Goal: Information Seeking & Learning: Compare options

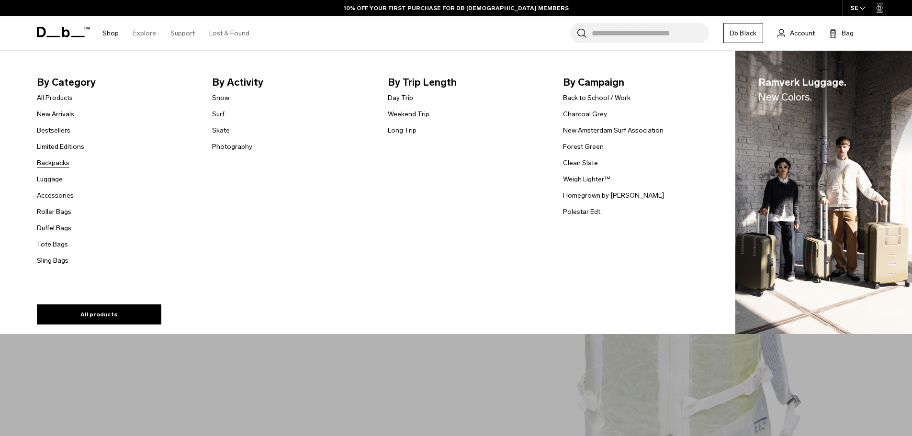
click at [65, 164] on link "Backpacks" at bounding box center [53, 163] width 33 height 10
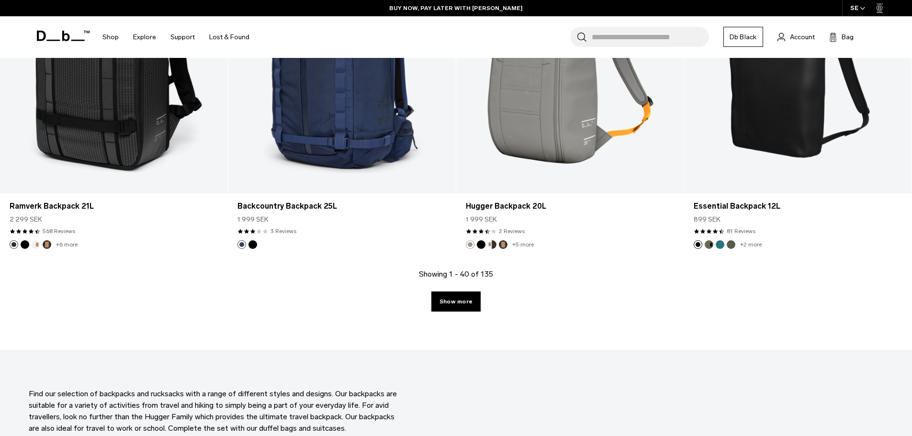
scroll to position [3445, 0]
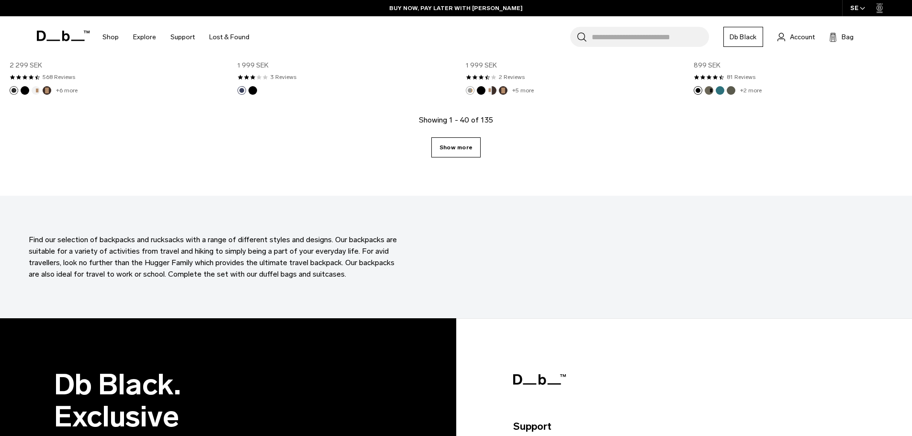
click at [459, 141] on link "Show more" at bounding box center [455, 147] width 49 height 20
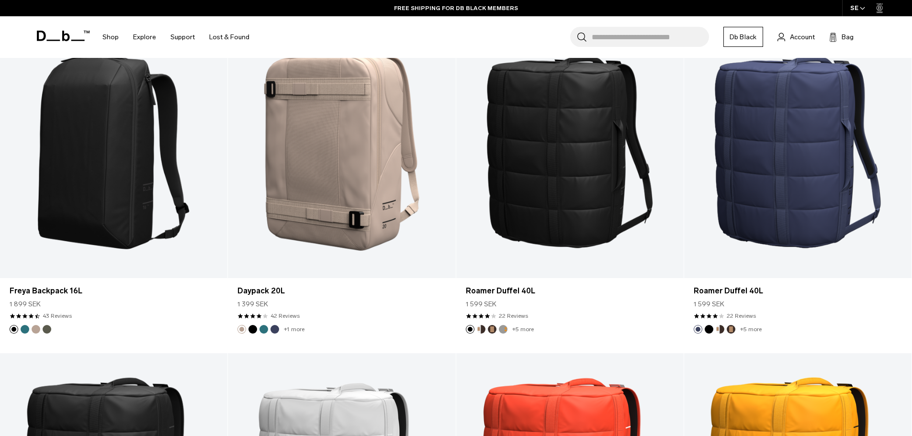
scroll to position [5190, 0]
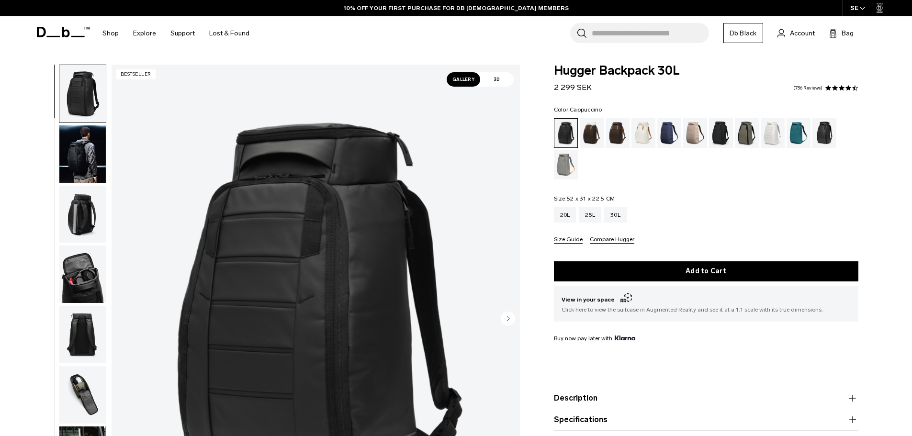
drag, startPoint x: 0, startPoint y: 0, endPoint x: 595, endPoint y: 132, distance: 609.7
click at [595, 132] on div "Cappuccino" at bounding box center [592, 133] width 24 height 30
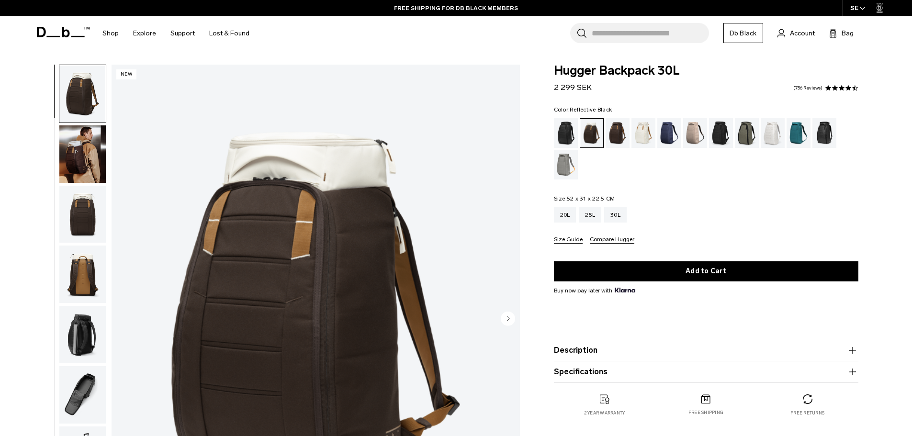
click at [825, 138] on div "Reflective Black" at bounding box center [824, 133] width 24 height 30
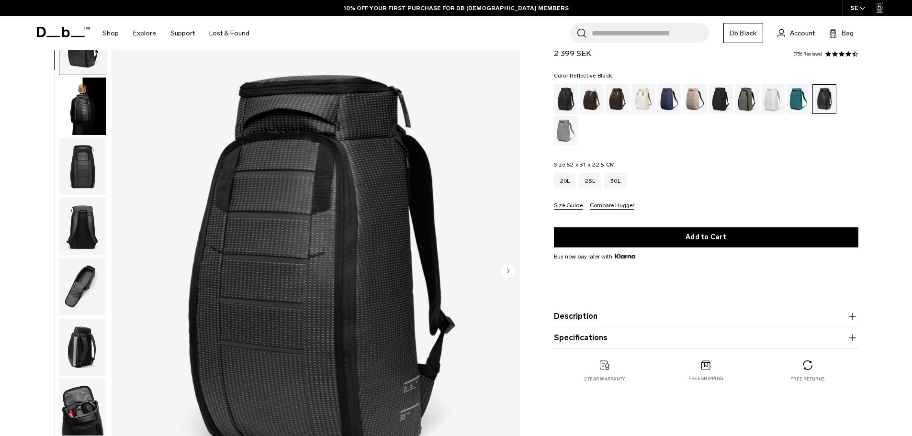
click at [86, 120] on img "button" at bounding box center [82, 106] width 46 height 57
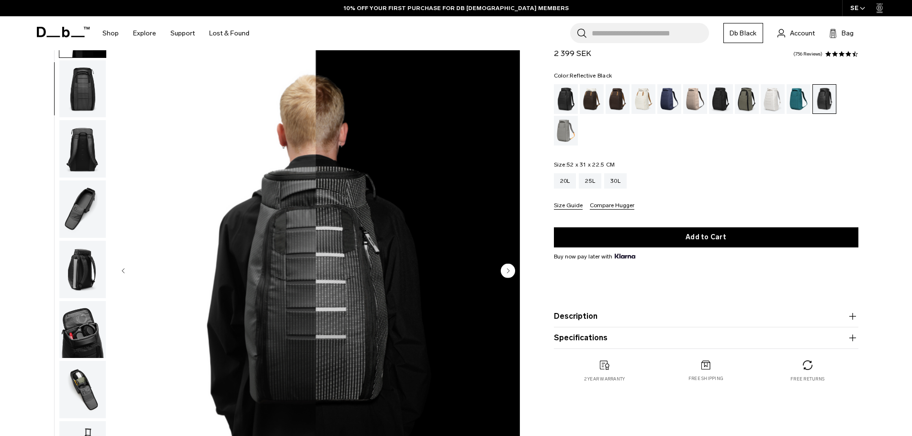
scroll to position [108, 0]
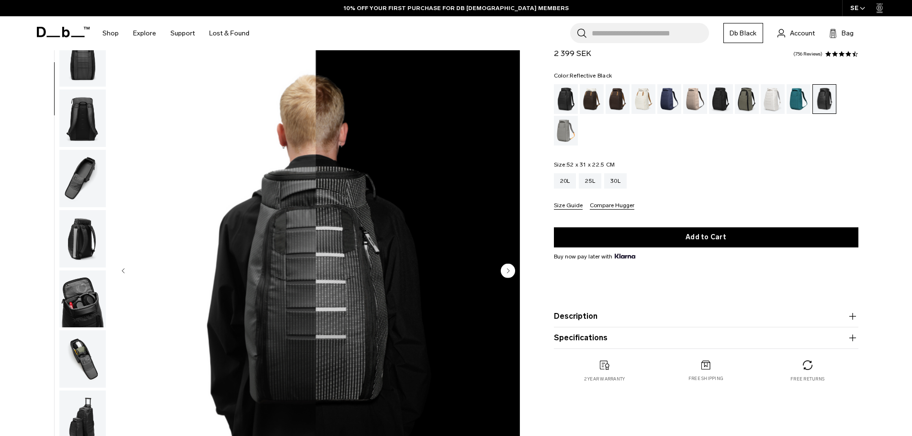
click at [88, 124] on img "button" at bounding box center [82, 117] width 46 height 57
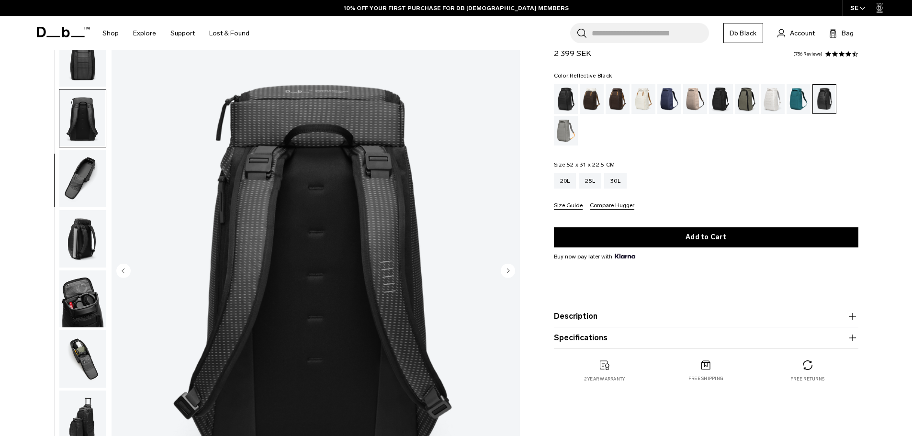
scroll to position [151, 0]
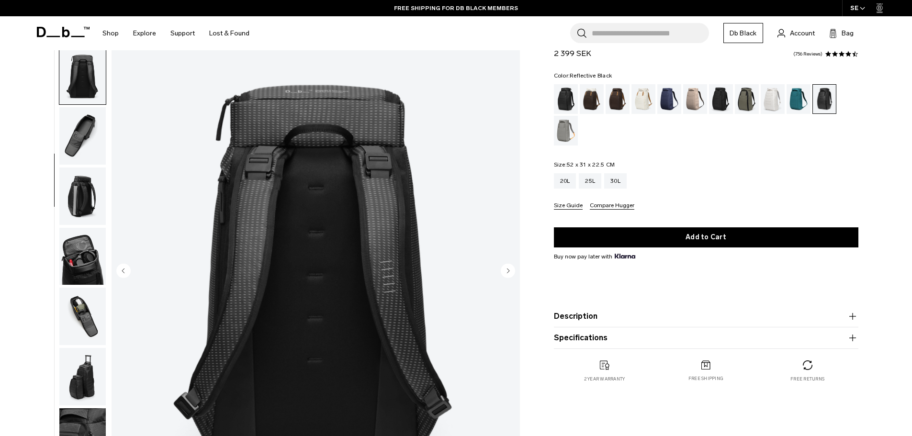
click at [92, 209] on img "button" at bounding box center [82, 195] width 46 height 57
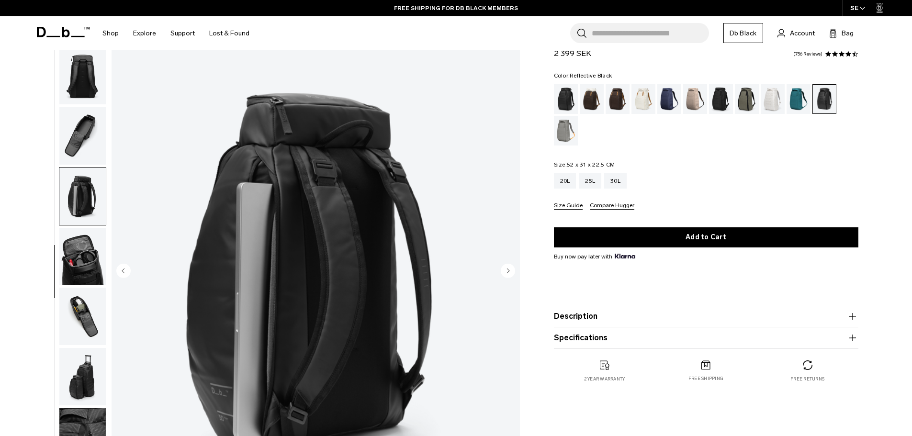
click at [93, 273] on img "button" at bounding box center [82, 256] width 46 height 57
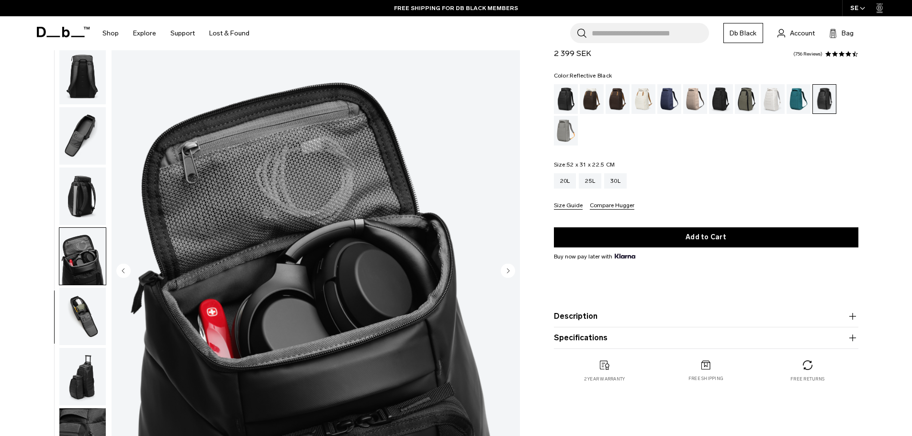
scroll to position [144, 0]
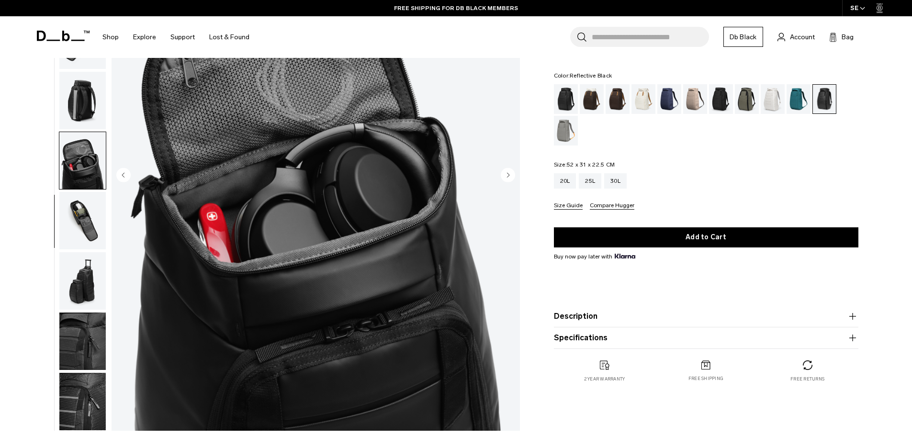
click at [78, 232] on img "button" at bounding box center [82, 220] width 46 height 57
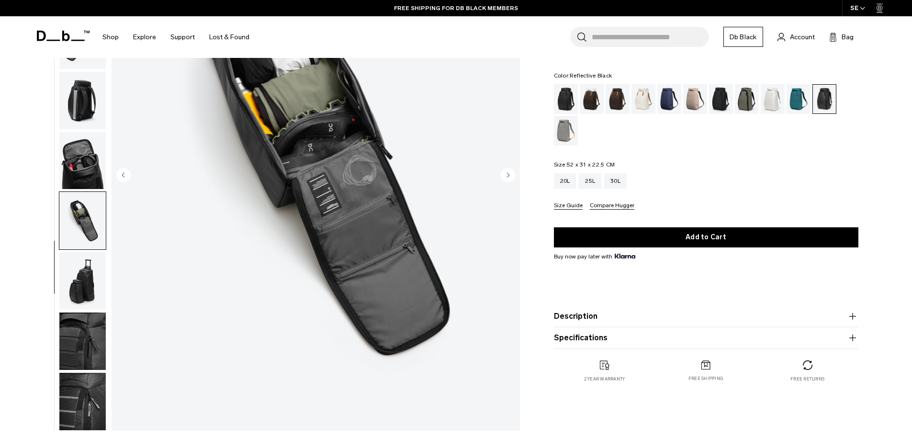
click at [85, 279] on img "button" at bounding box center [82, 280] width 46 height 57
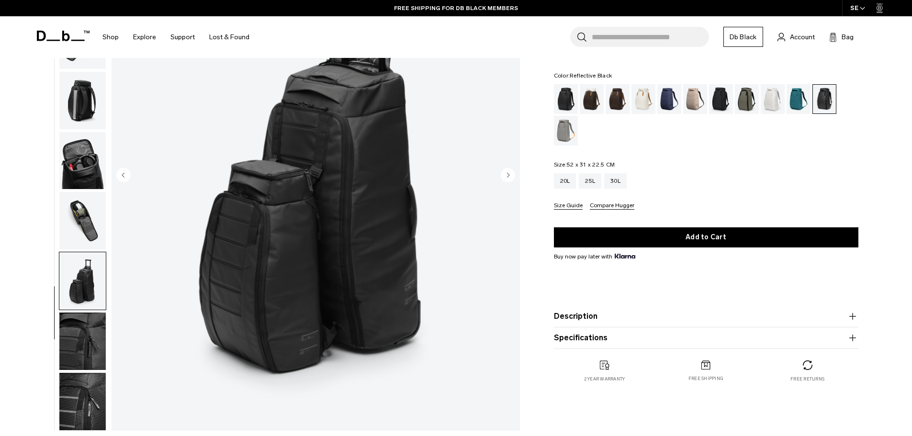
click at [87, 333] on img "button" at bounding box center [82, 340] width 46 height 57
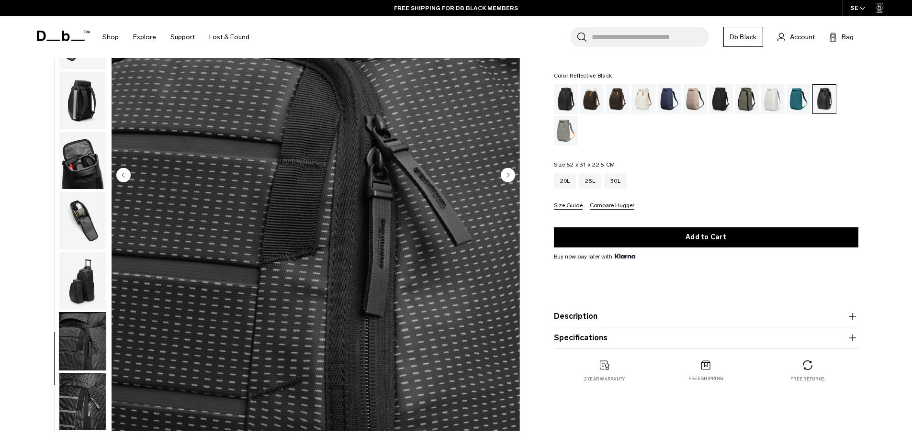
click at [90, 398] on img "button" at bounding box center [82, 401] width 46 height 57
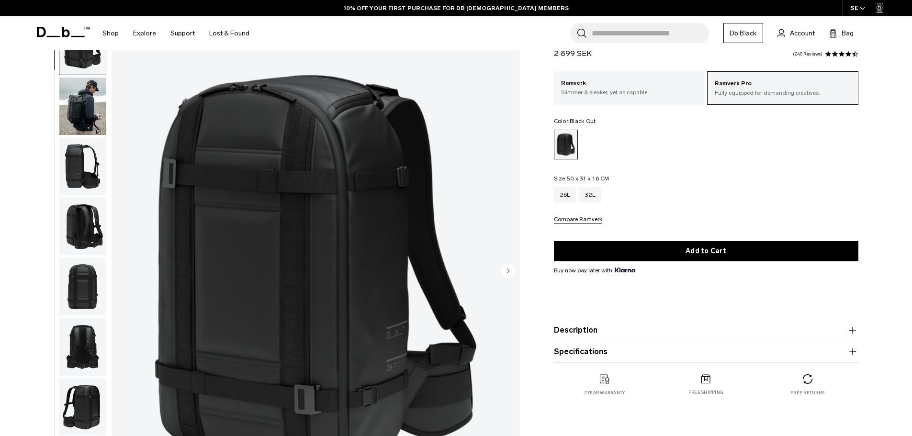
scroll to position [48, 0]
click at [81, 101] on img "button" at bounding box center [82, 106] width 46 height 57
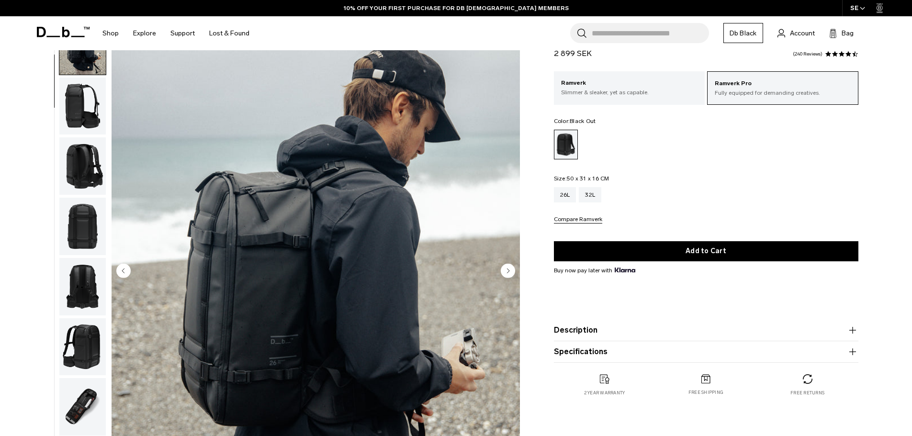
scroll to position [0, 0]
click at [78, 131] on img "button" at bounding box center [82, 106] width 46 height 57
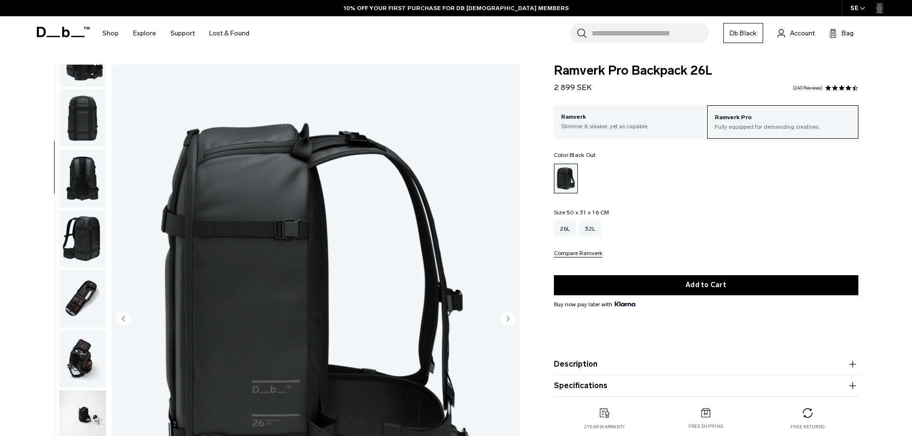
click at [85, 189] on img "button" at bounding box center [82, 178] width 46 height 57
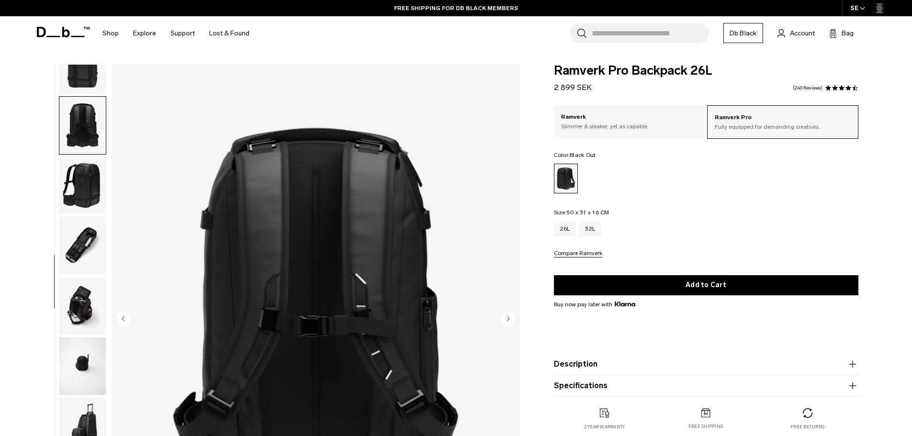
scroll to position [271, 0]
click at [79, 178] on img "button" at bounding box center [82, 184] width 46 height 57
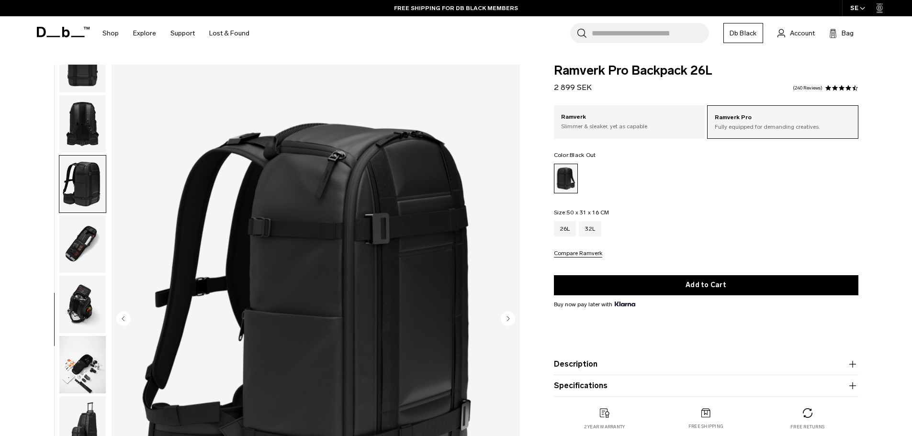
click at [79, 125] on img "button" at bounding box center [82, 123] width 46 height 57
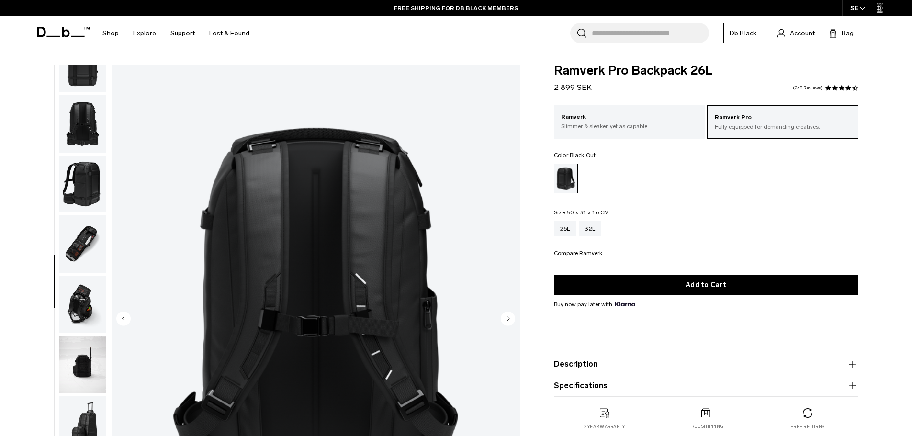
click at [89, 218] on img "button" at bounding box center [82, 243] width 46 height 57
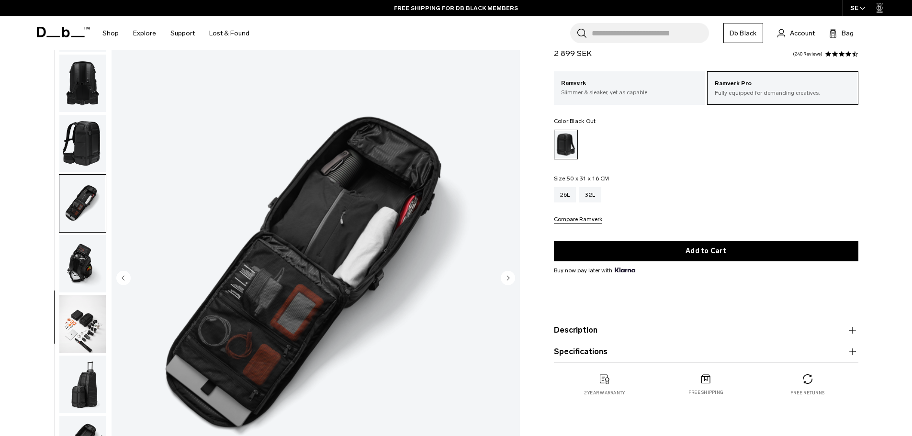
scroll to position [96, 0]
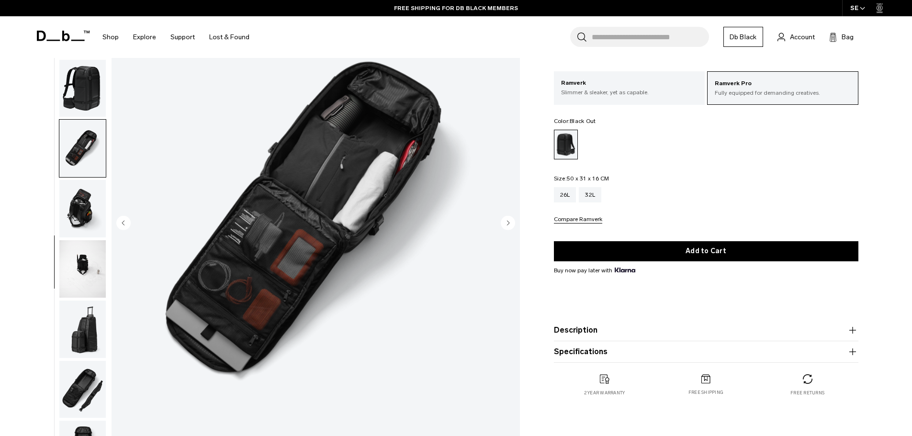
click at [87, 200] on img "button" at bounding box center [82, 208] width 46 height 57
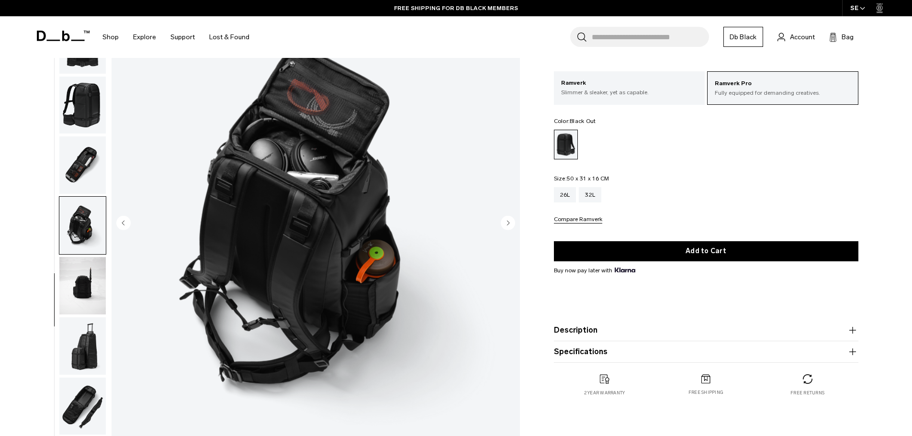
scroll to position [271, 0]
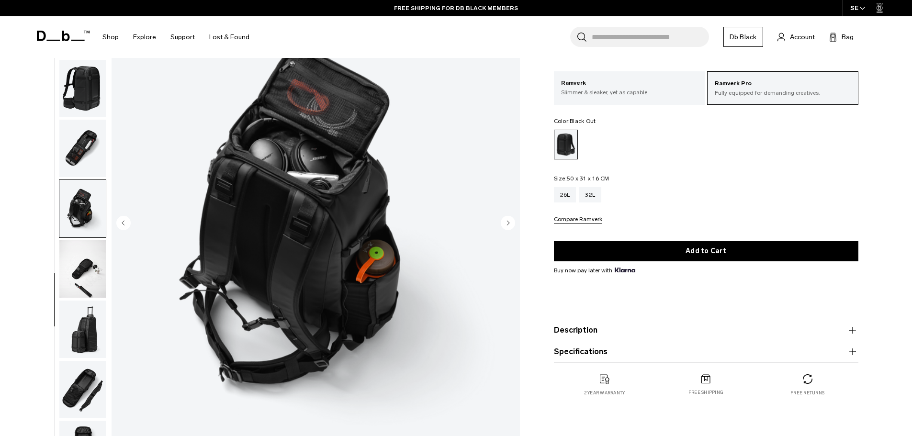
click at [83, 286] on img "button" at bounding box center [82, 268] width 46 height 57
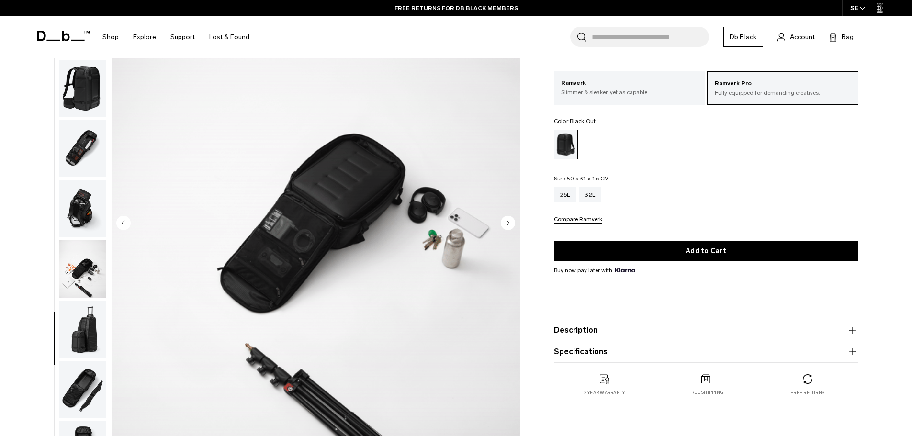
click at [88, 326] on img "button" at bounding box center [82, 329] width 46 height 57
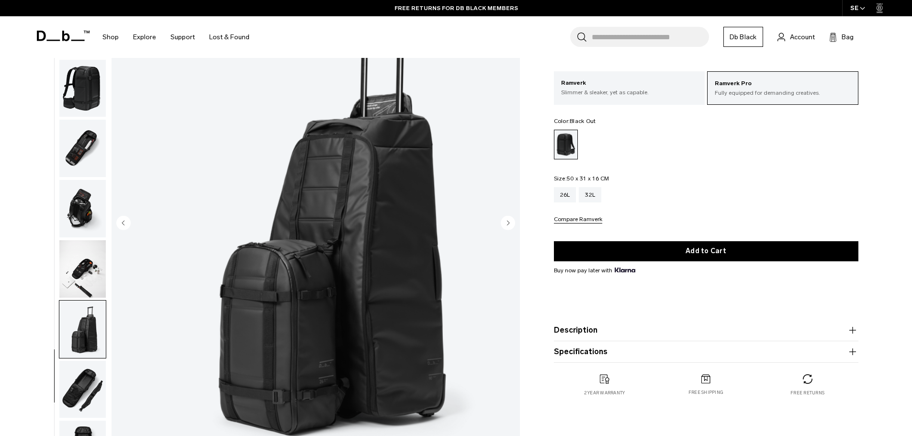
scroll to position [144, 0]
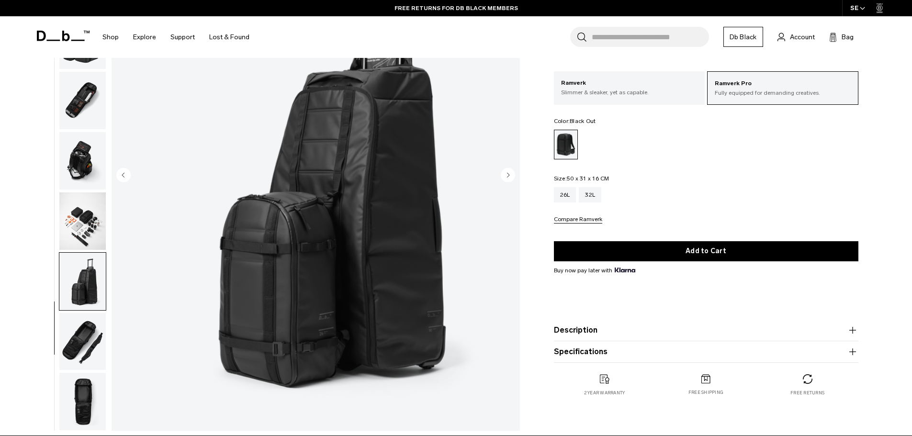
click at [89, 336] on img "button" at bounding box center [82, 341] width 46 height 57
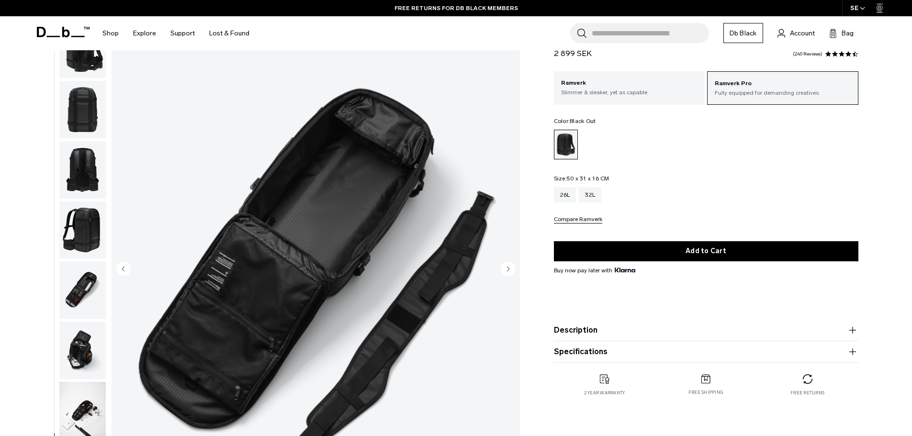
scroll to position [48, 0]
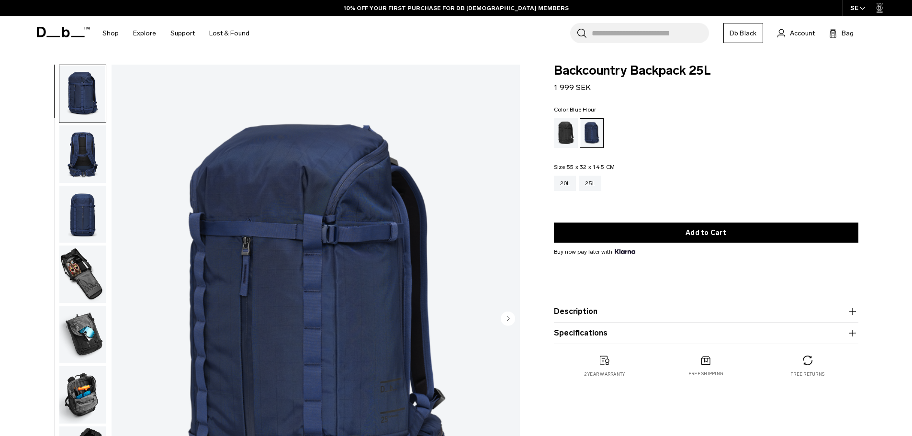
click at [85, 269] on img "button" at bounding box center [82, 273] width 46 height 57
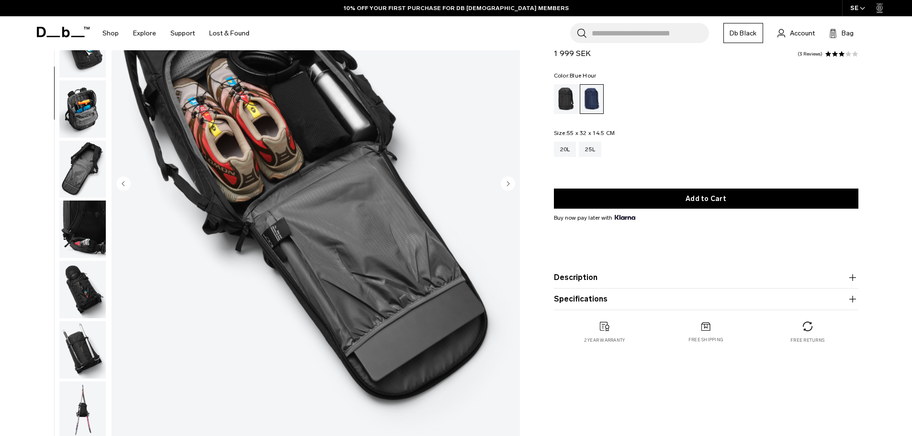
scroll to position [144, 0]
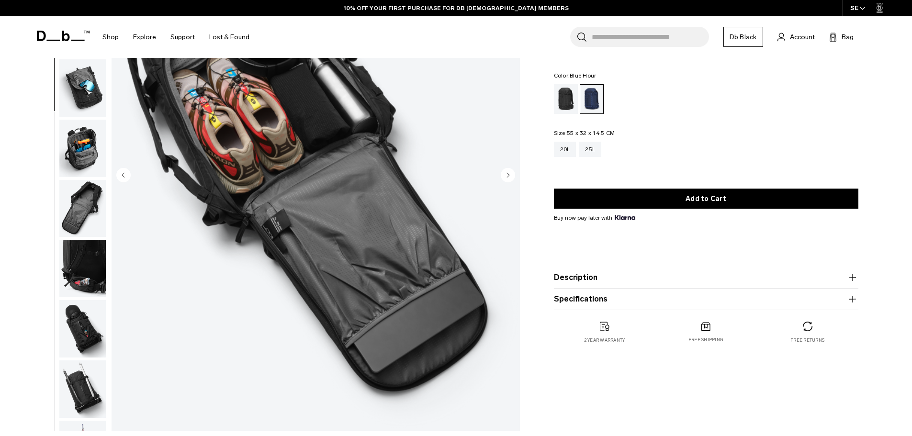
click at [87, 228] on img "button" at bounding box center [82, 208] width 46 height 57
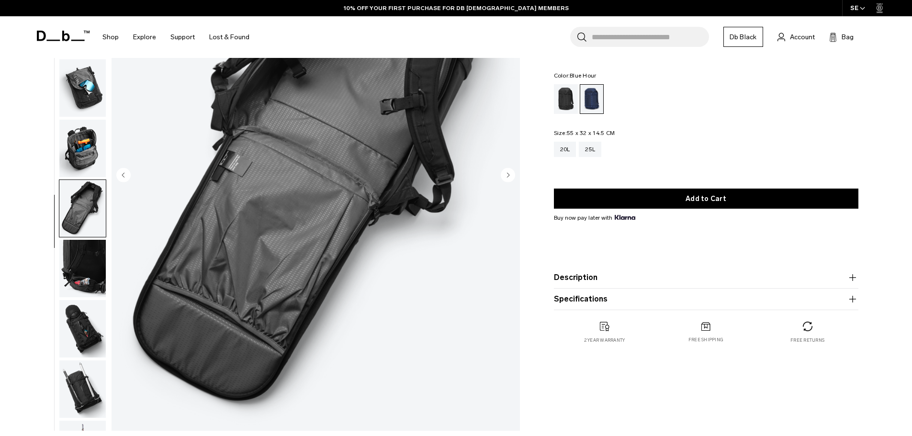
scroll to position [151, 0]
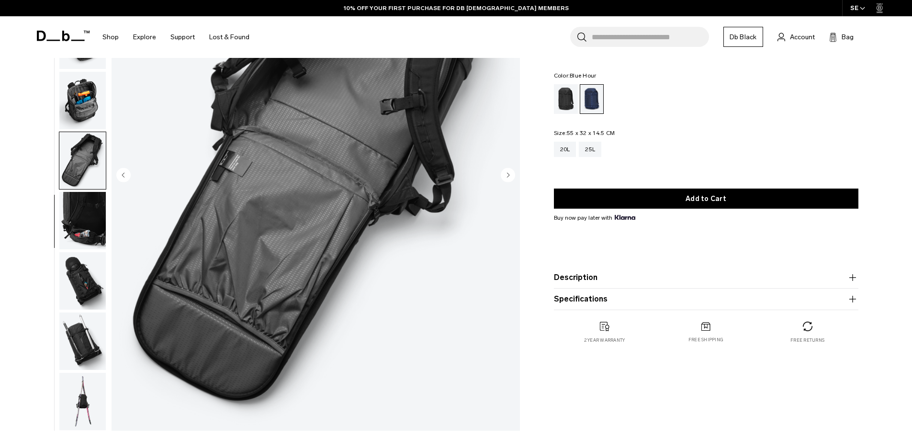
click at [87, 219] on img "button" at bounding box center [82, 220] width 46 height 57
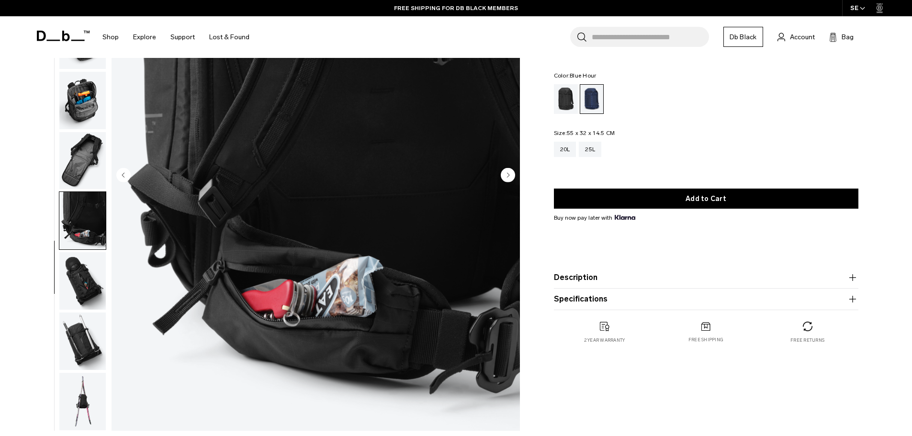
click at [83, 273] on img "button" at bounding box center [82, 280] width 46 height 57
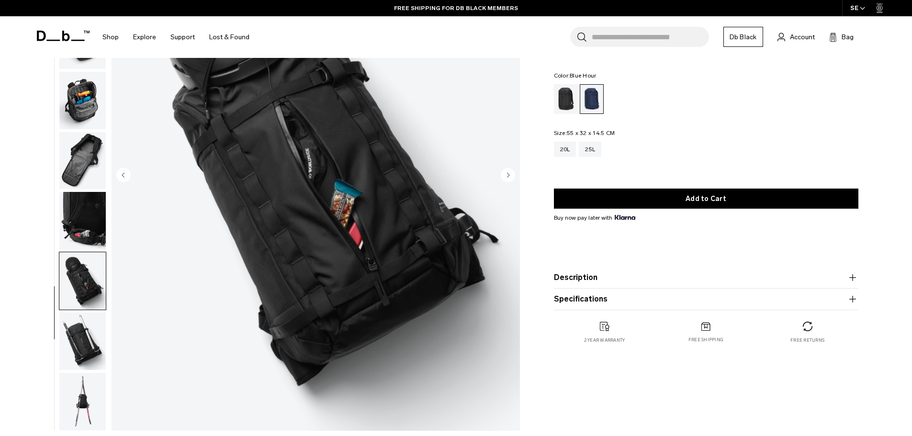
click at [83, 320] on img "button" at bounding box center [82, 340] width 46 height 57
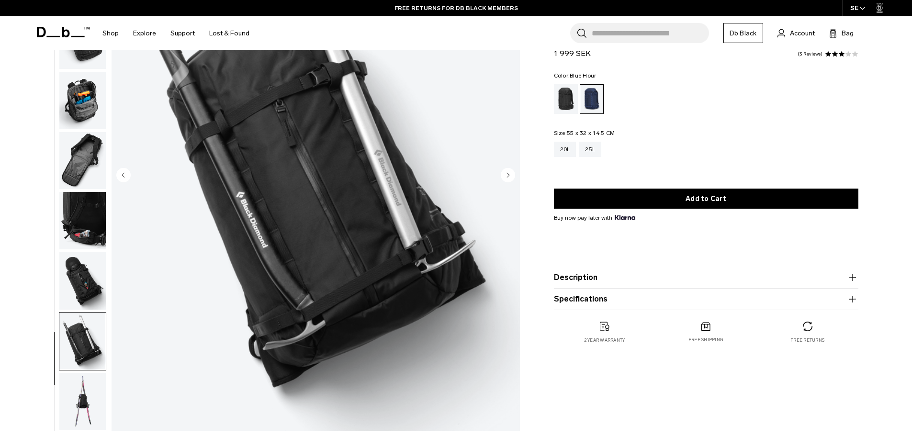
click at [67, 401] on img "button" at bounding box center [82, 401] width 46 height 57
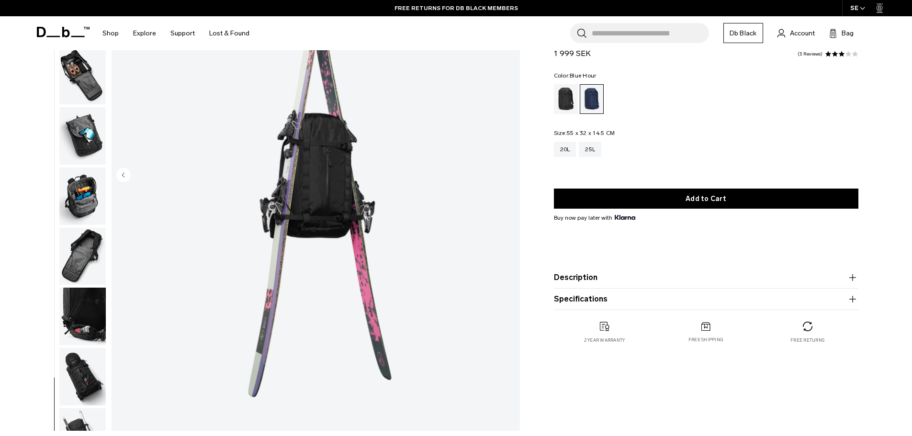
click at [73, 281] on img "button" at bounding box center [82, 256] width 46 height 57
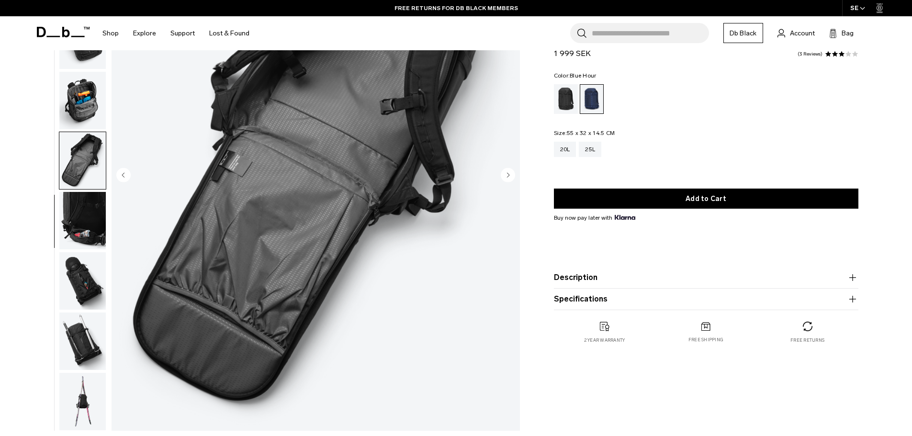
click at [73, 103] on img "button" at bounding box center [82, 100] width 46 height 57
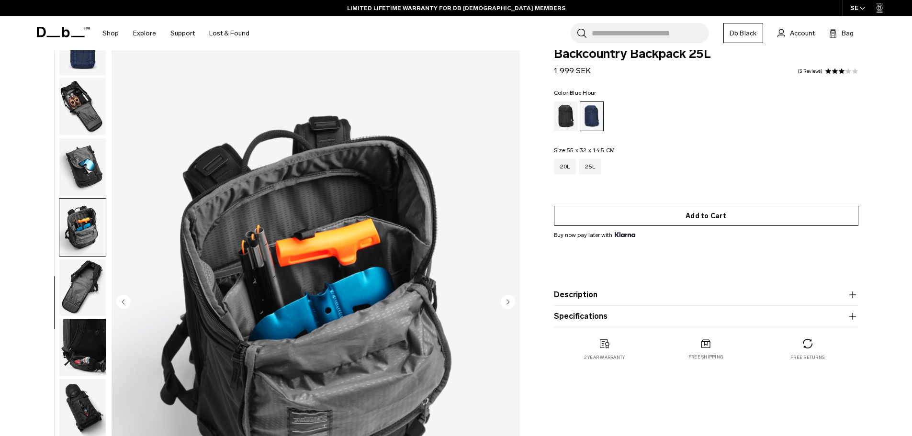
scroll to position [0, 0]
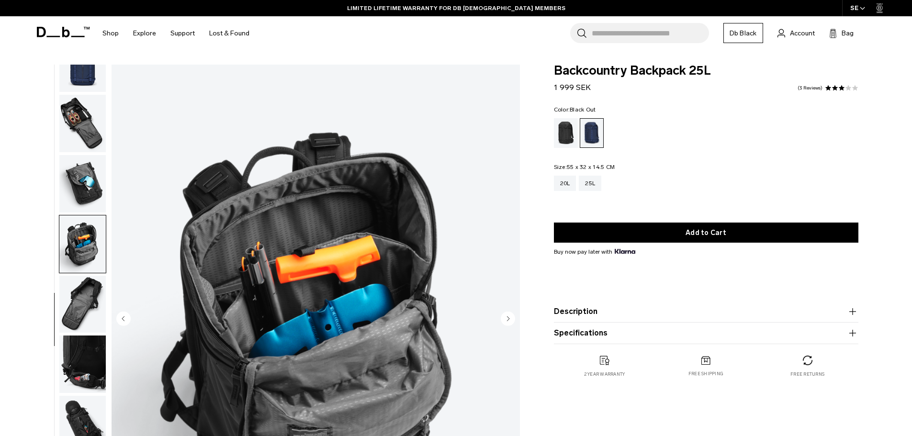
click at [560, 132] on div "Black Out" at bounding box center [566, 133] width 24 height 30
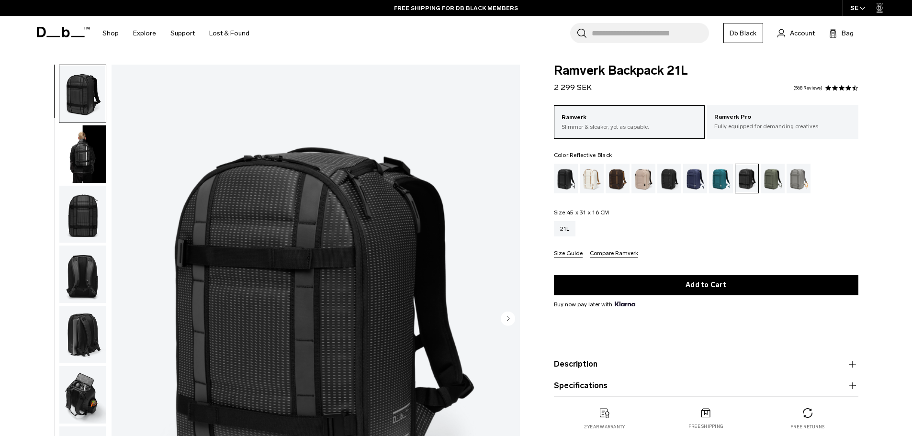
click at [93, 221] on img "button" at bounding box center [82, 214] width 46 height 57
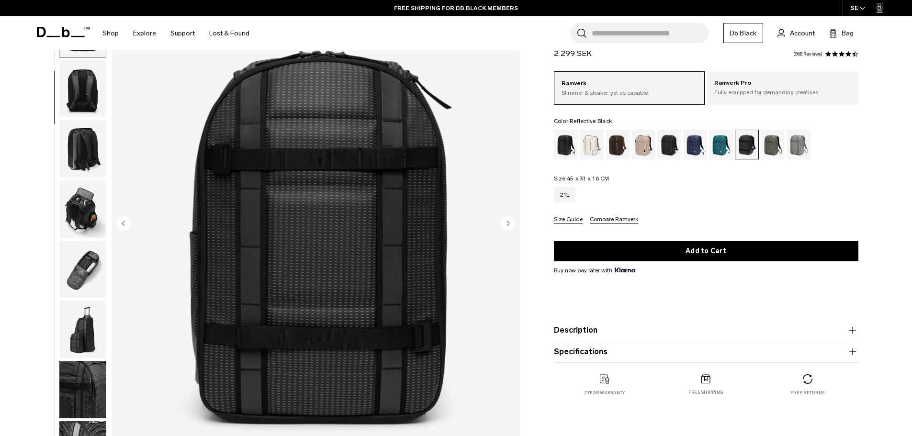
scroll to position [96, 0]
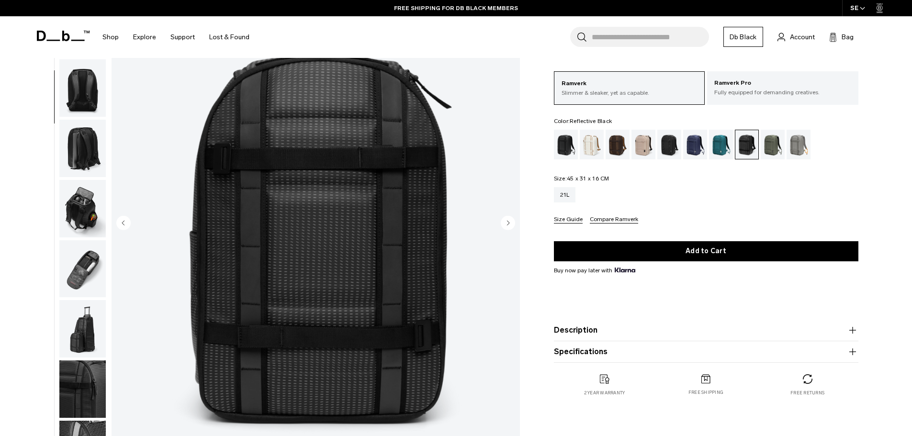
click at [87, 159] on img "button" at bounding box center [82, 148] width 46 height 57
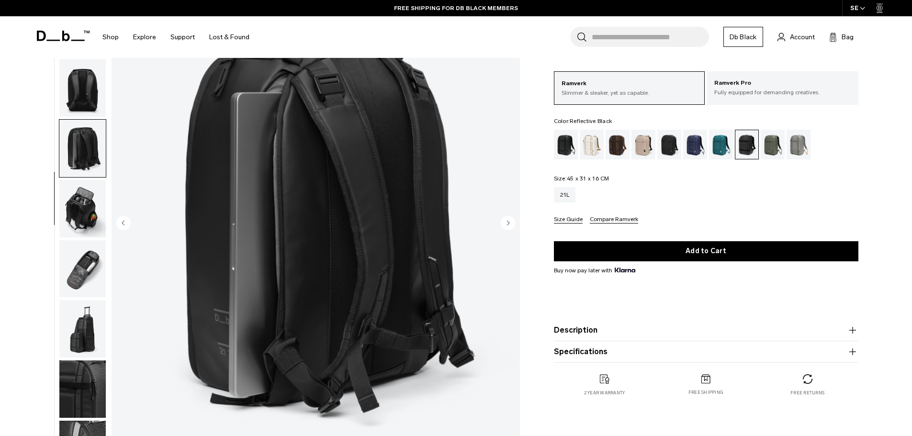
click at [78, 205] on img "button" at bounding box center [82, 208] width 46 height 57
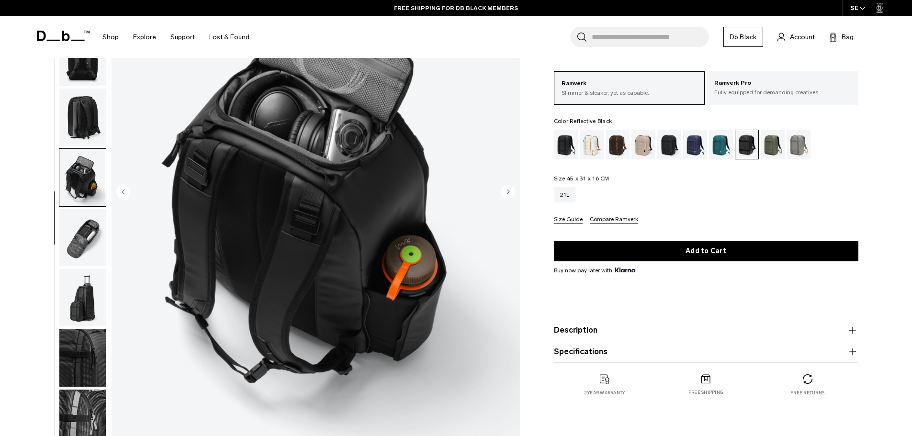
scroll to position [144, 0]
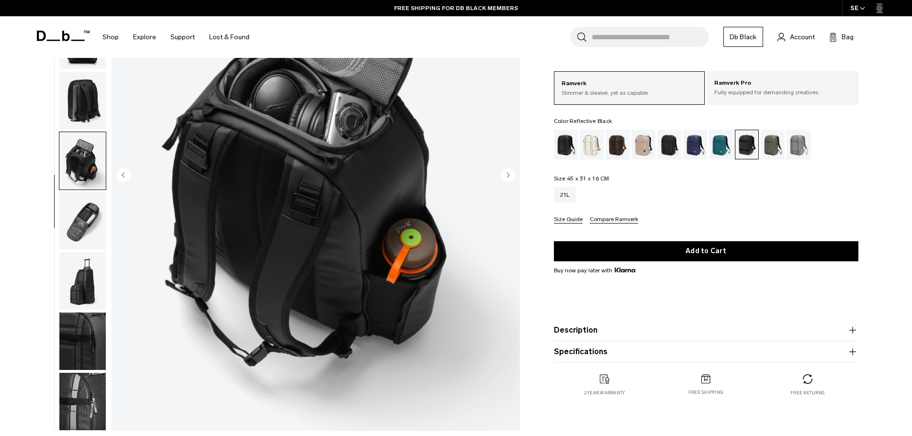
click at [82, 222] on img "button" at bounding box center [82, 220] width 46 height 57
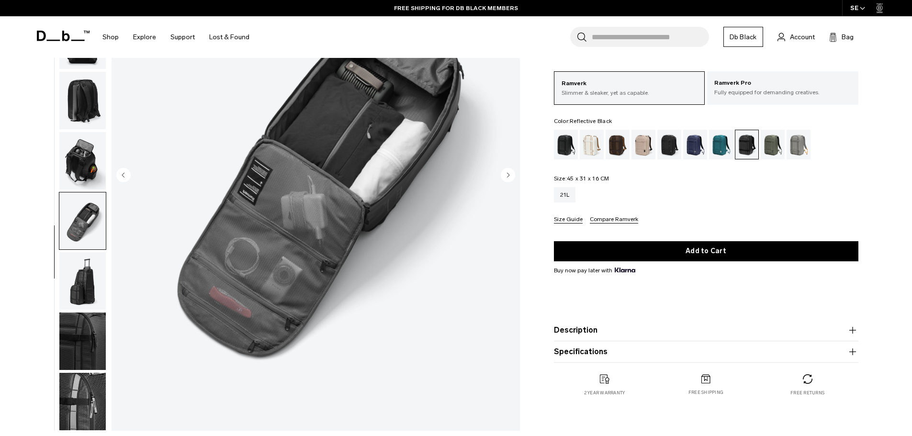
click at [85, 265] on img "button" at bounding box center [82, 280] width 46 height 57
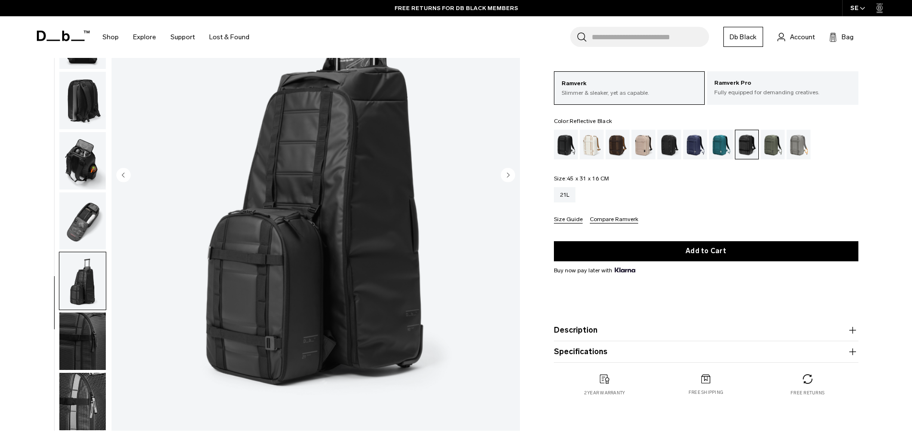
click at [70, 322] on img "button" at bounding box center [82, 340] width 46 height 57
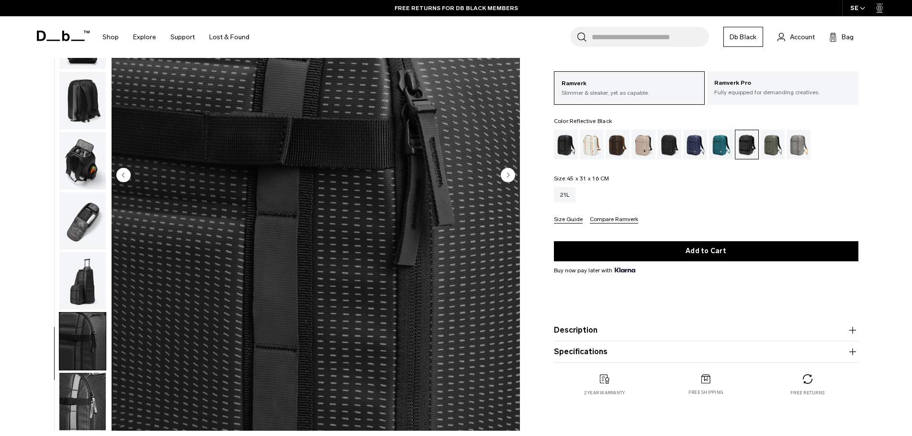
click at [95, 390] on img "button" at bounding box center [82, 401] width 46 height 57
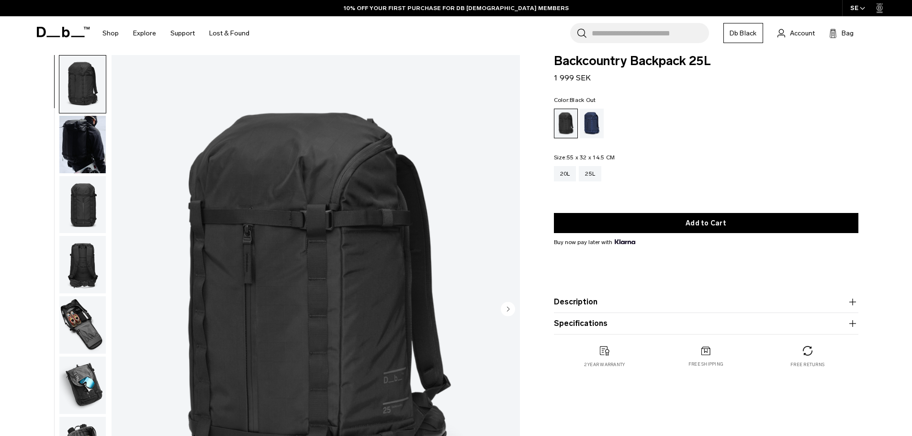
click at [77, 141] on img "button" at bounding box center [82, 144] width 46 height 57
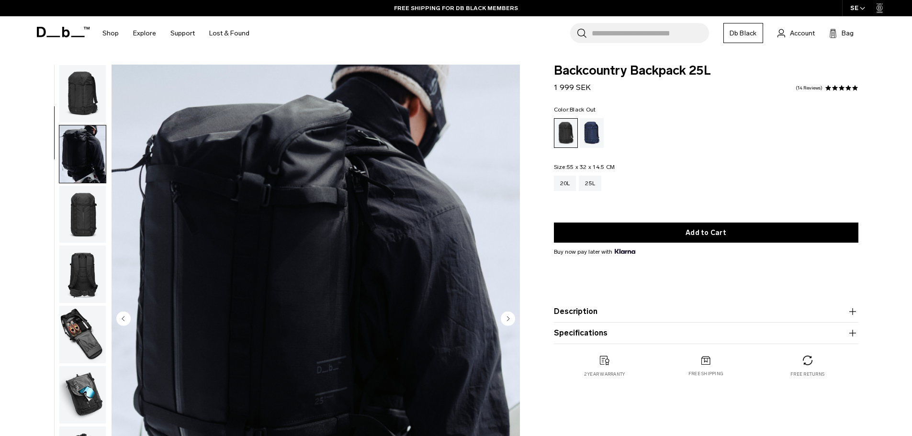
scroll to position [60, 0]
